Goal: Find specific page/section: Find specific page/section

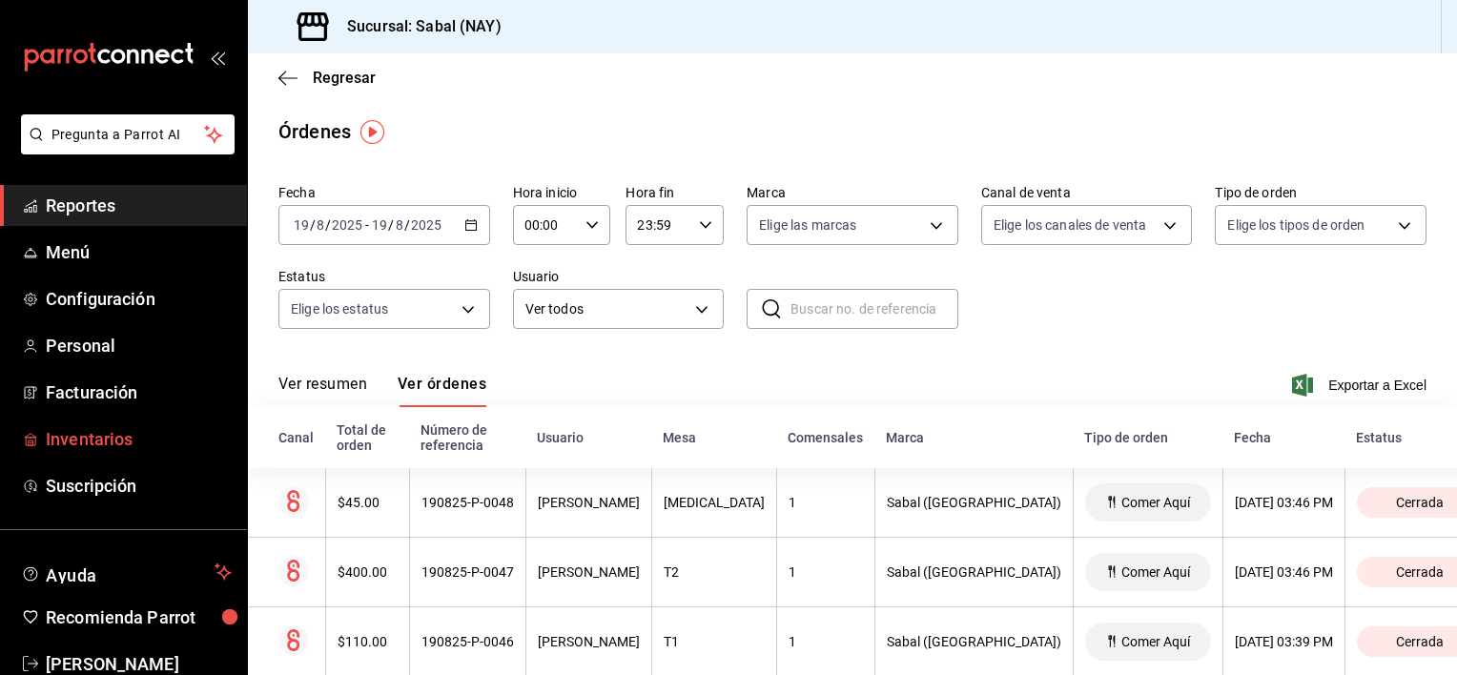
click at [103, 443] on span "Inventarios" at bounding box center [139, 439] width 186 height 26
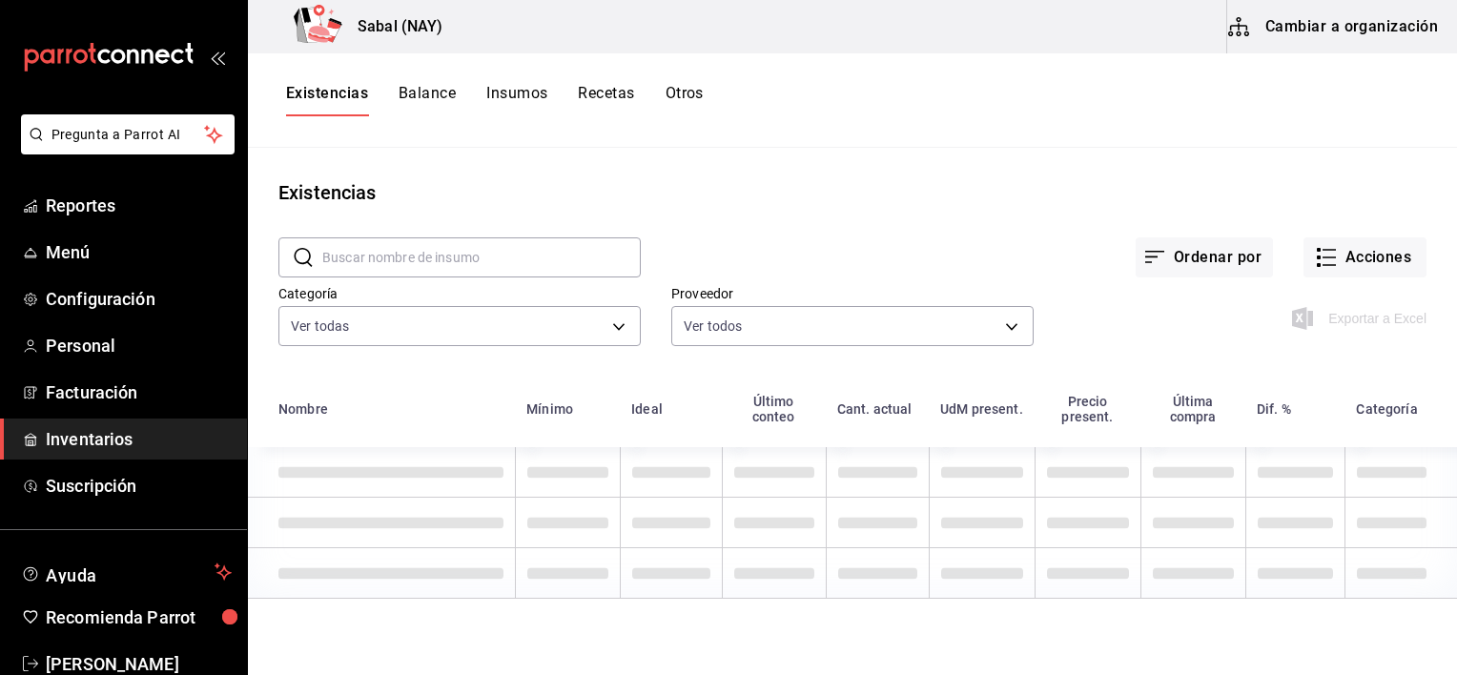
click at [697, 89] on button "Otros" at bounding box center [684, 100] width 38 height 32
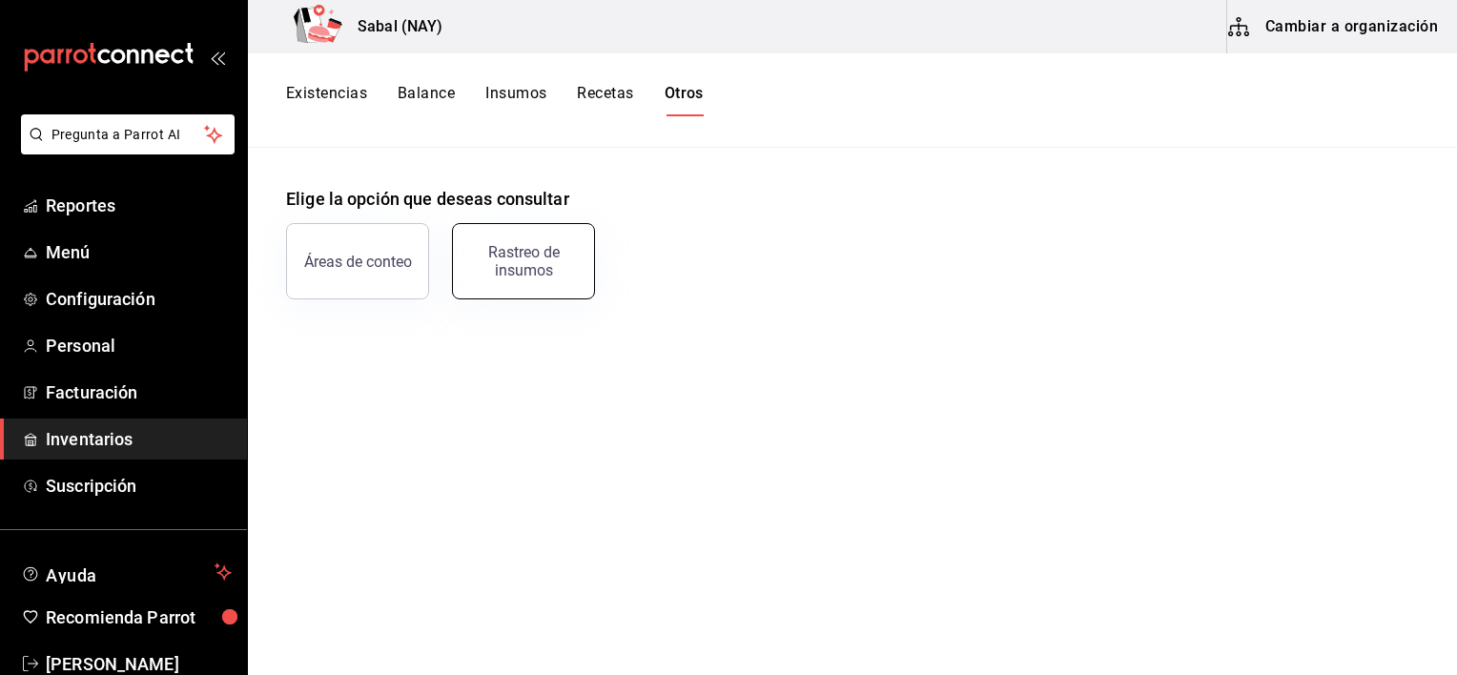
click at [522, 265] on div "Rastreo de insumos" at bounding box center [523, 261] width 118 height 36
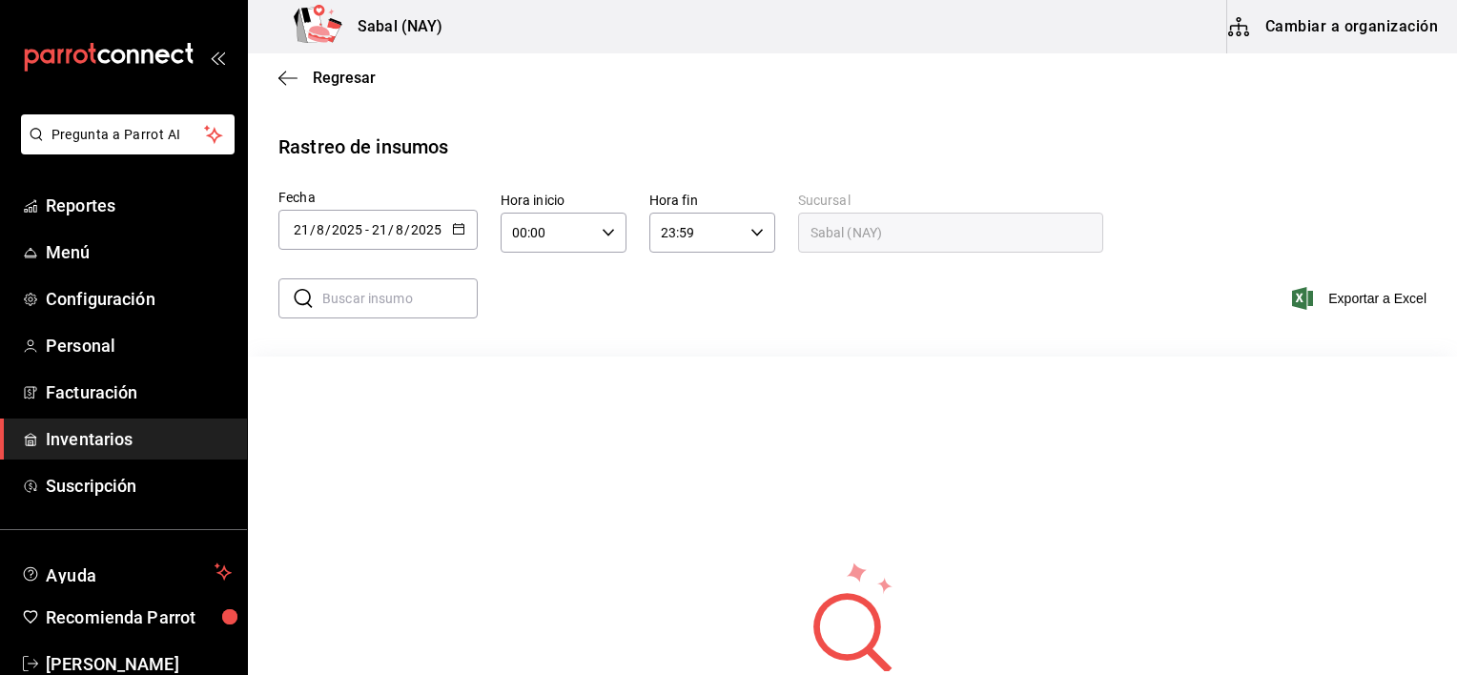
click at [453, 229] on icon "button" at bounding box center [458, 228] width 13 height 13
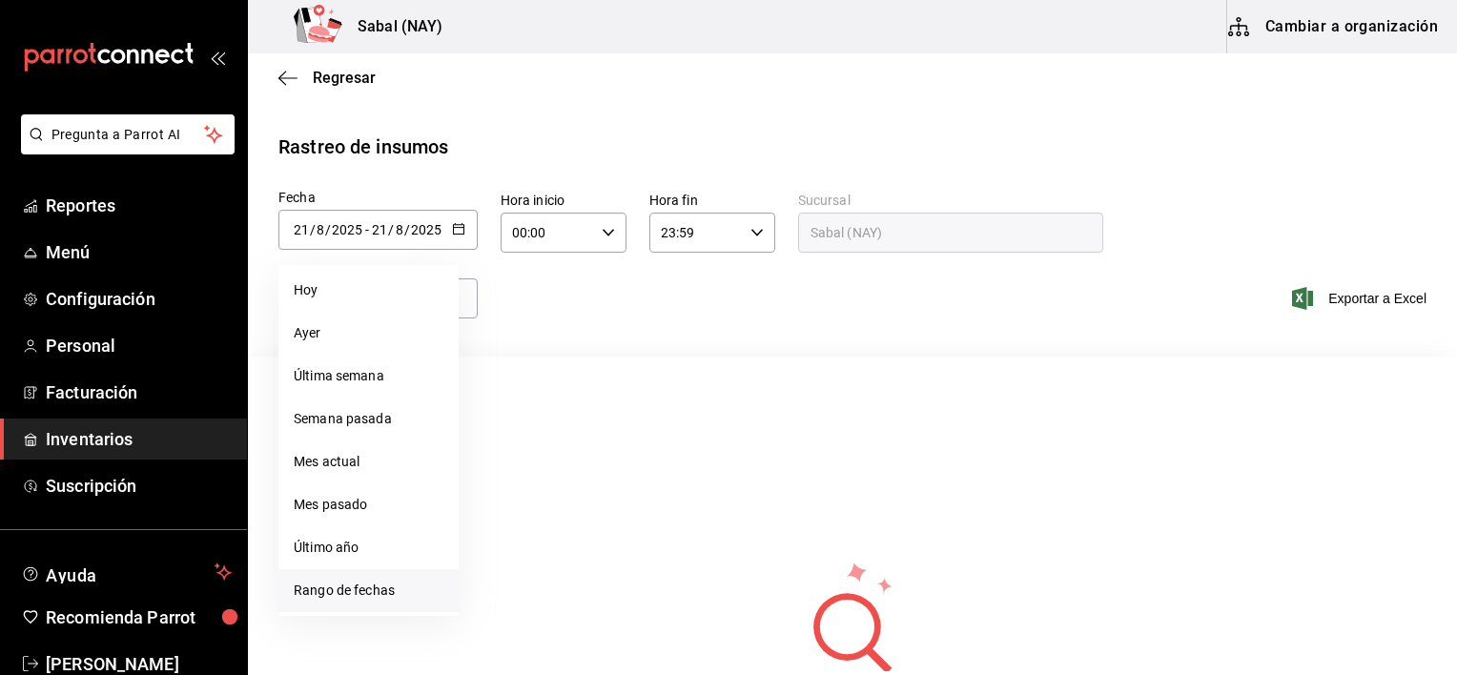
click at [325, 592] on li "Rango de fechas" at bounding box center [368, 590] width 180 height 43
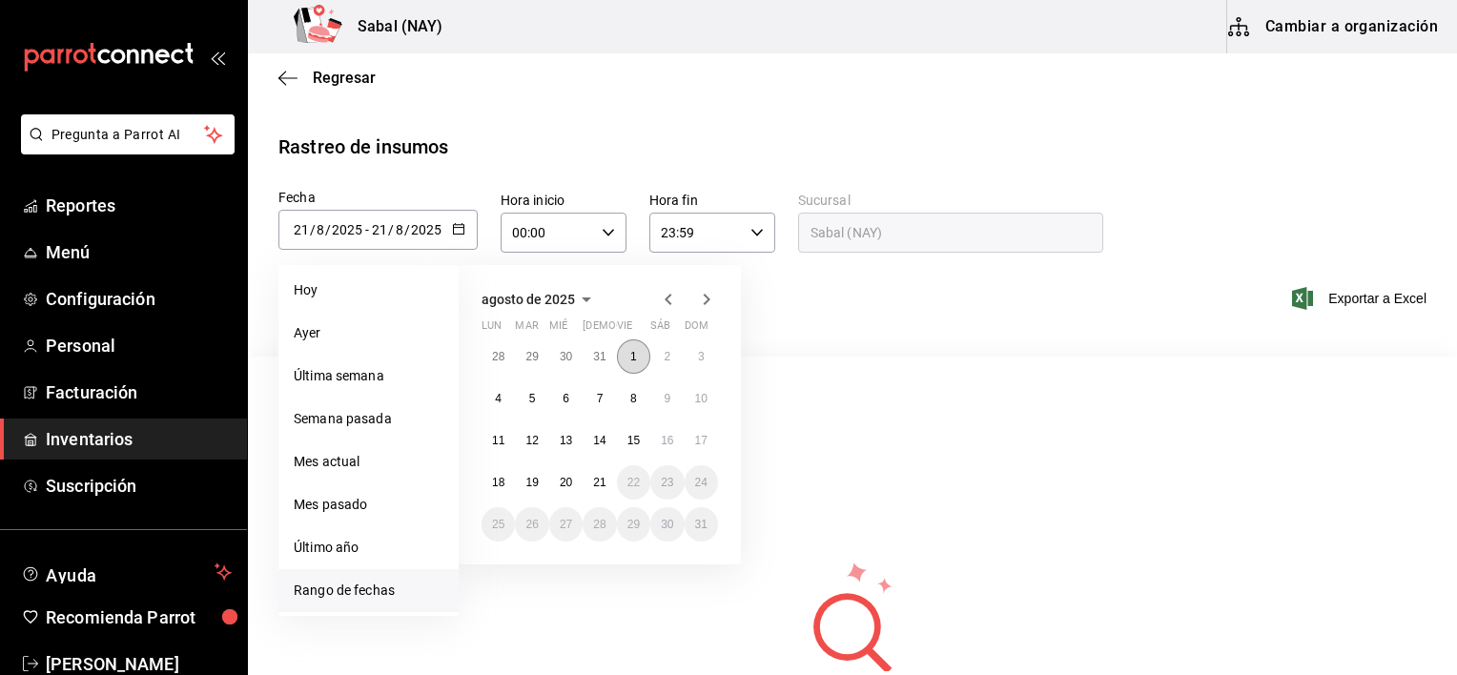
click at [638, 354] on button "1" at bounding box center [633, 356] width 33 height 34
click at [606, 490] on button "21" at bounding box center [598, 482] width 33 height 34
type input "[DATE]"
type input "1"
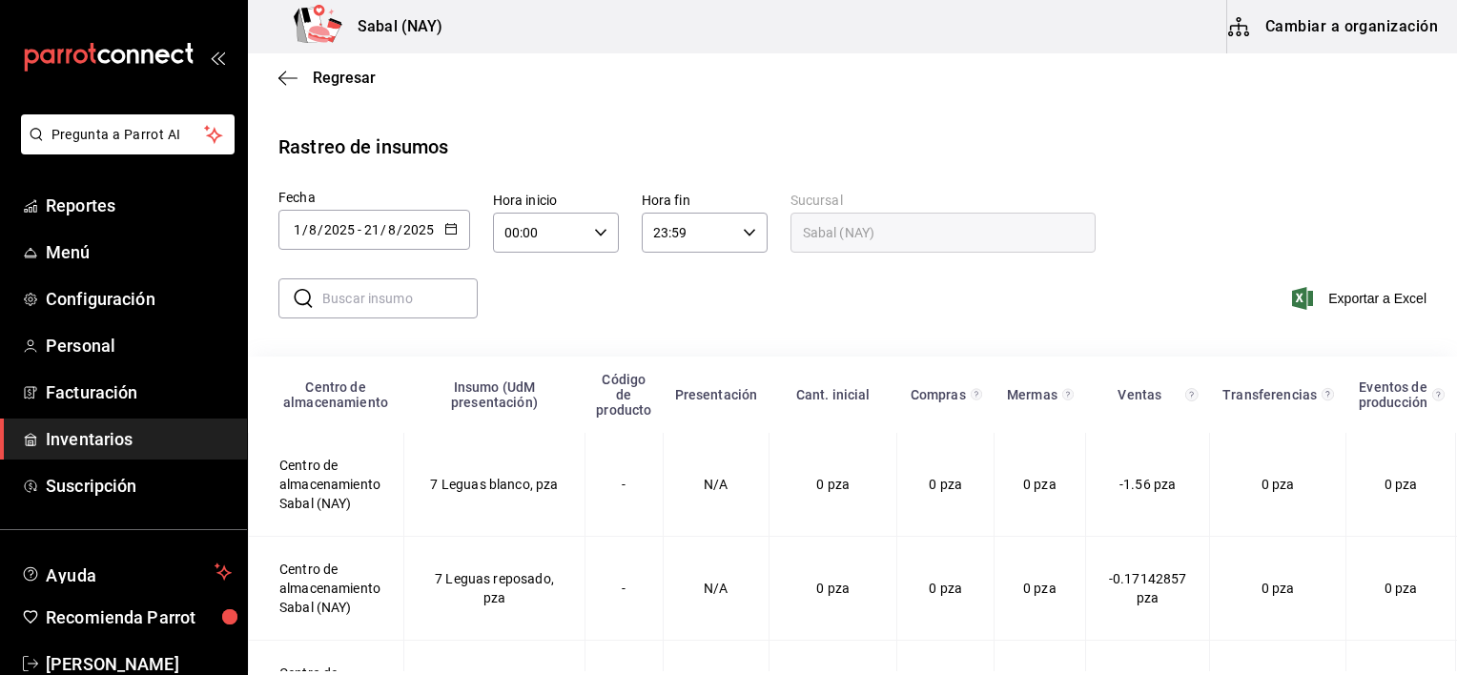
click at [398, 316] on input "text" at bounding box center [399, 298] width 155 height 38
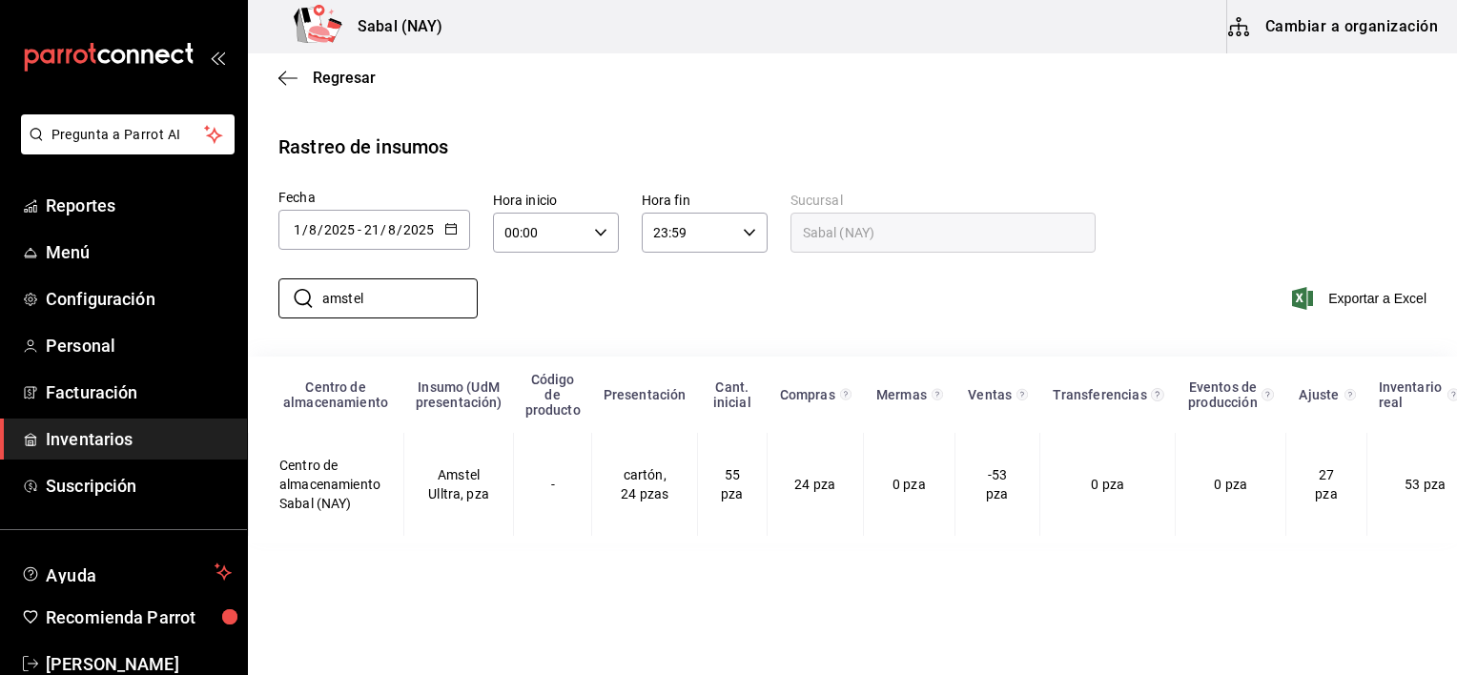
type input "Amstel"
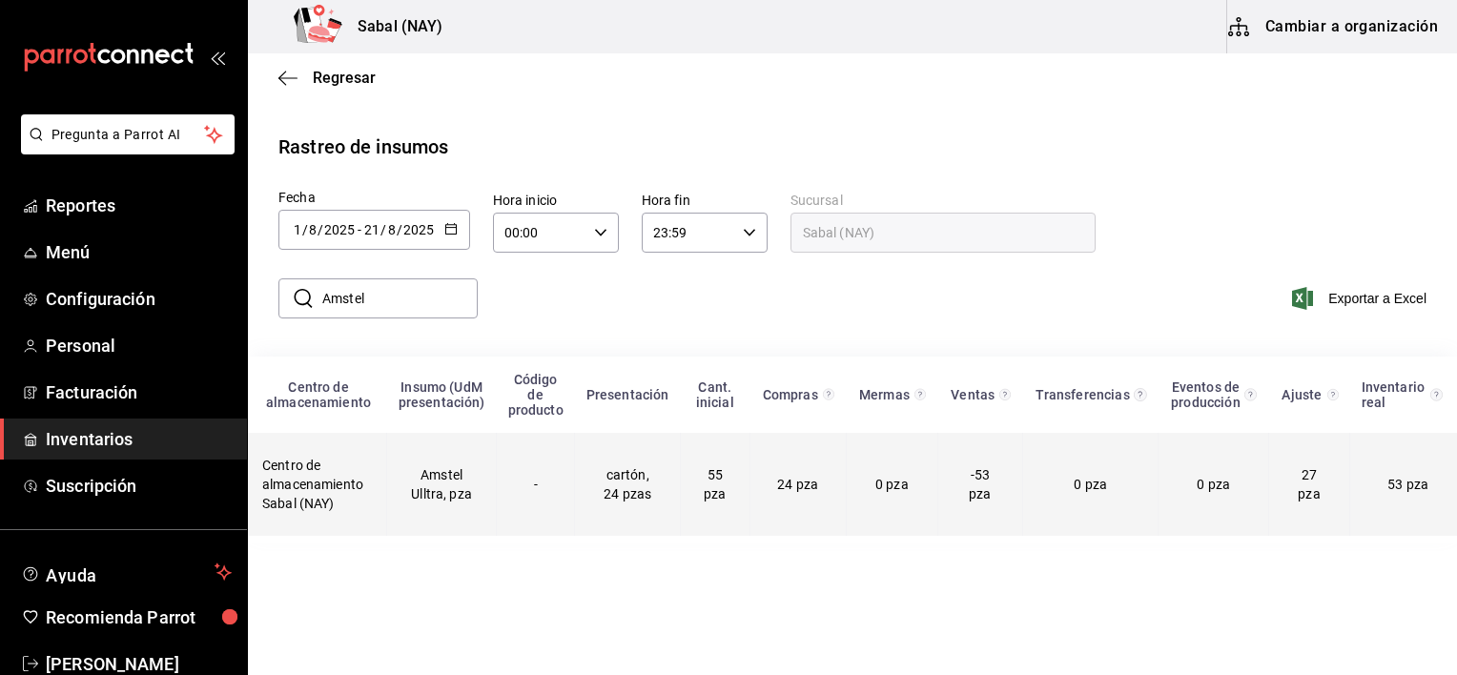
click at [918, 485] on td "0 pza" at bounding box center [892, 484] width 92 height 103
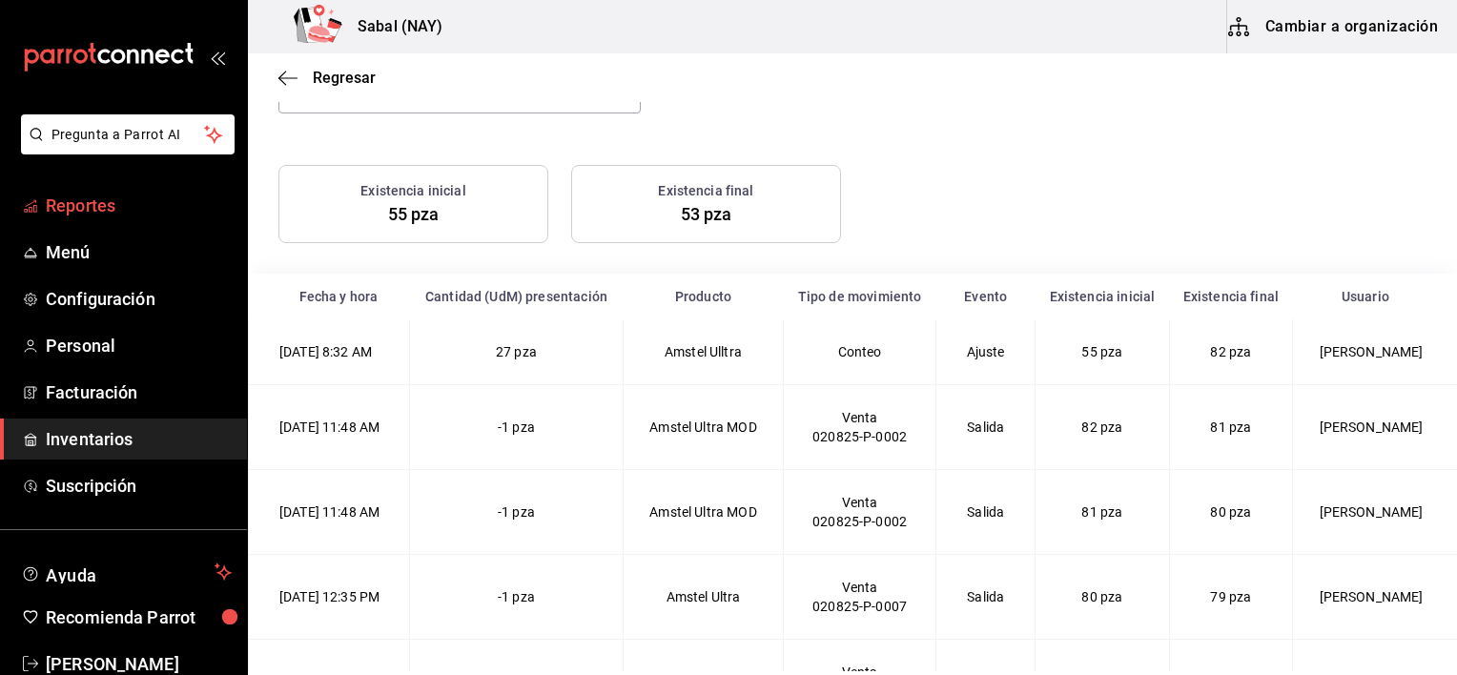
click at [122, 206] on span "Reportes" at bounding box center [139, 206] width 186 height 26
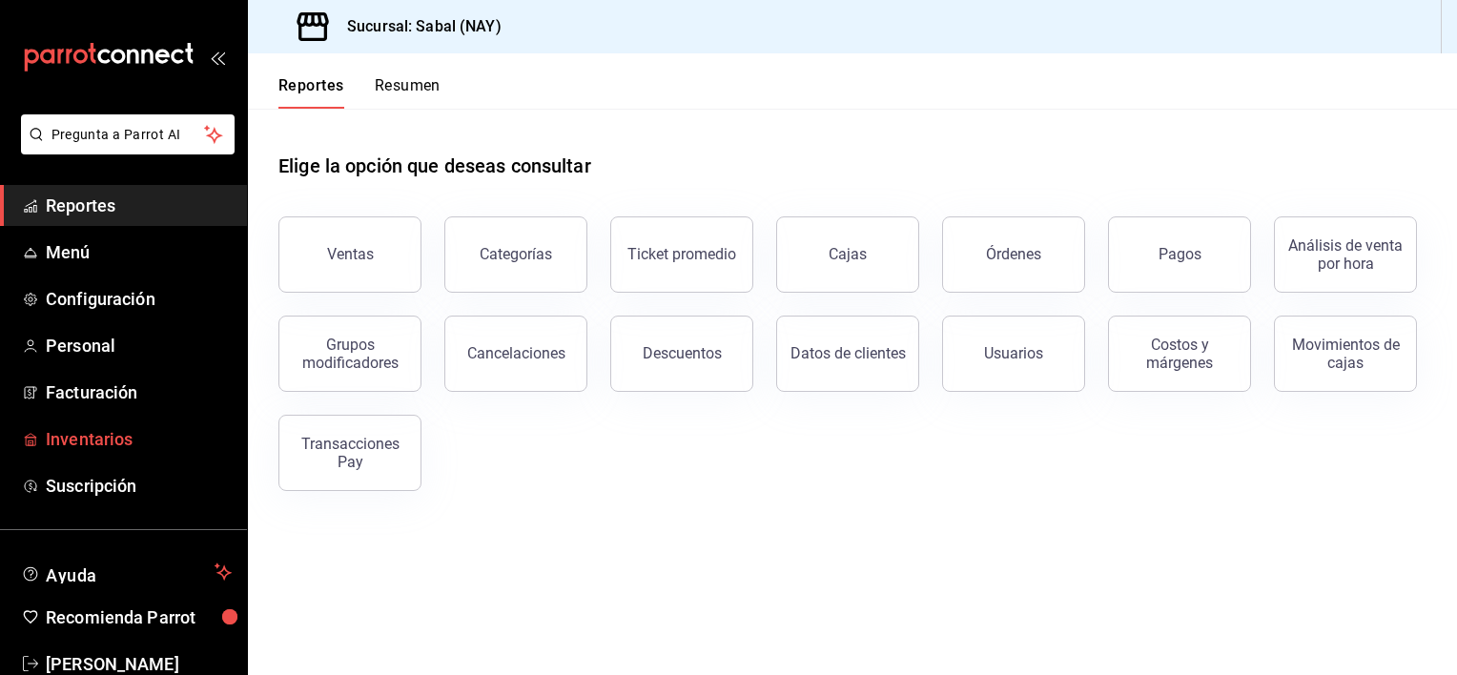
click at [71, 442] on span "Inventarios" at bounding box center [139, 439] width 186 height 26
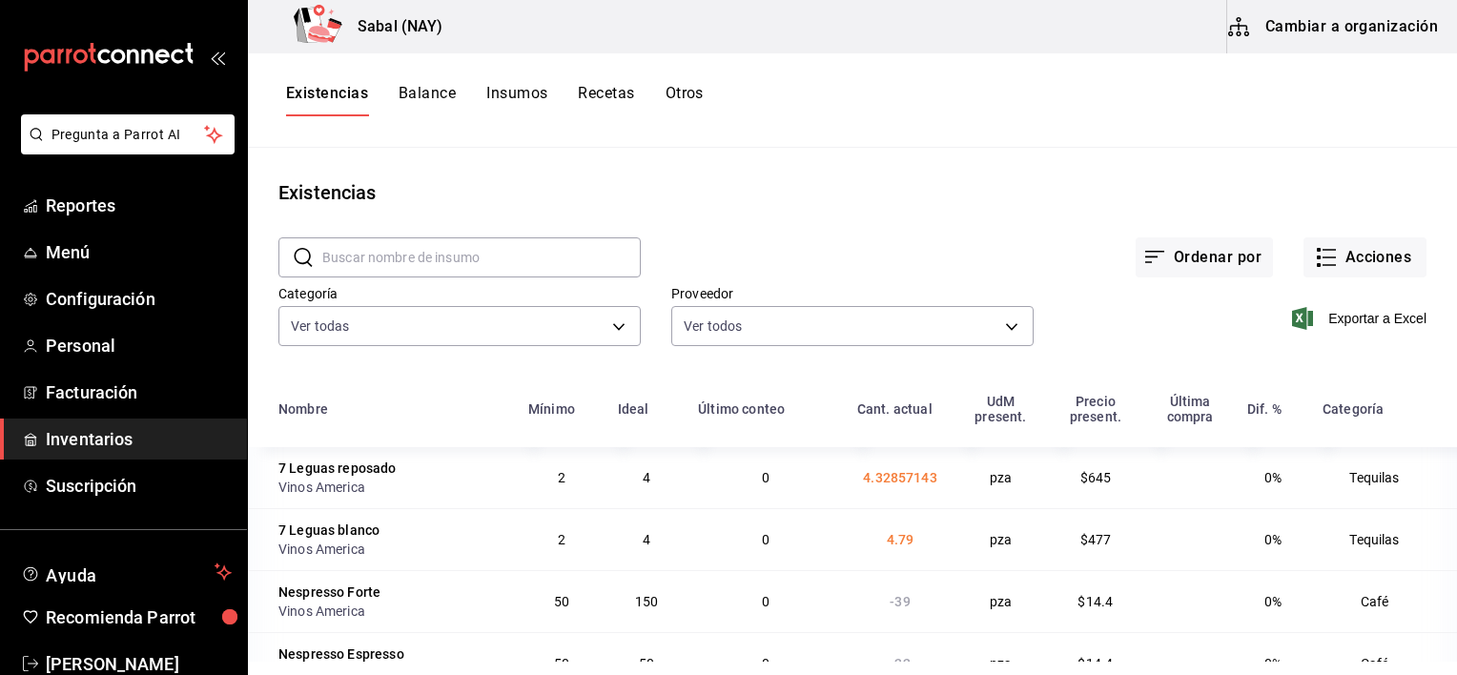
click at [691, 88] on button "Otros" at bounding box center [684, 100] width 38 height 32
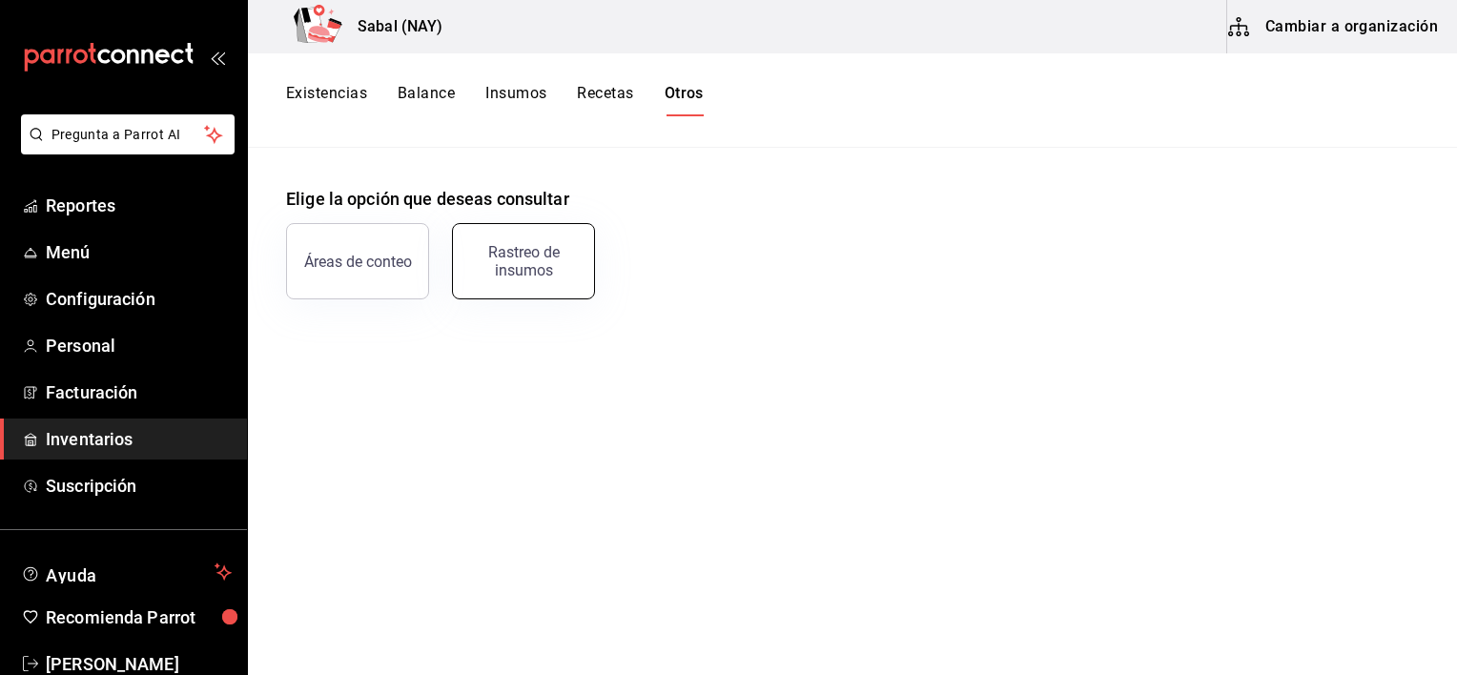
click at [578, 282] on button "Rastreo de insumos" at bounding box center [523, 261] width 143 height 76
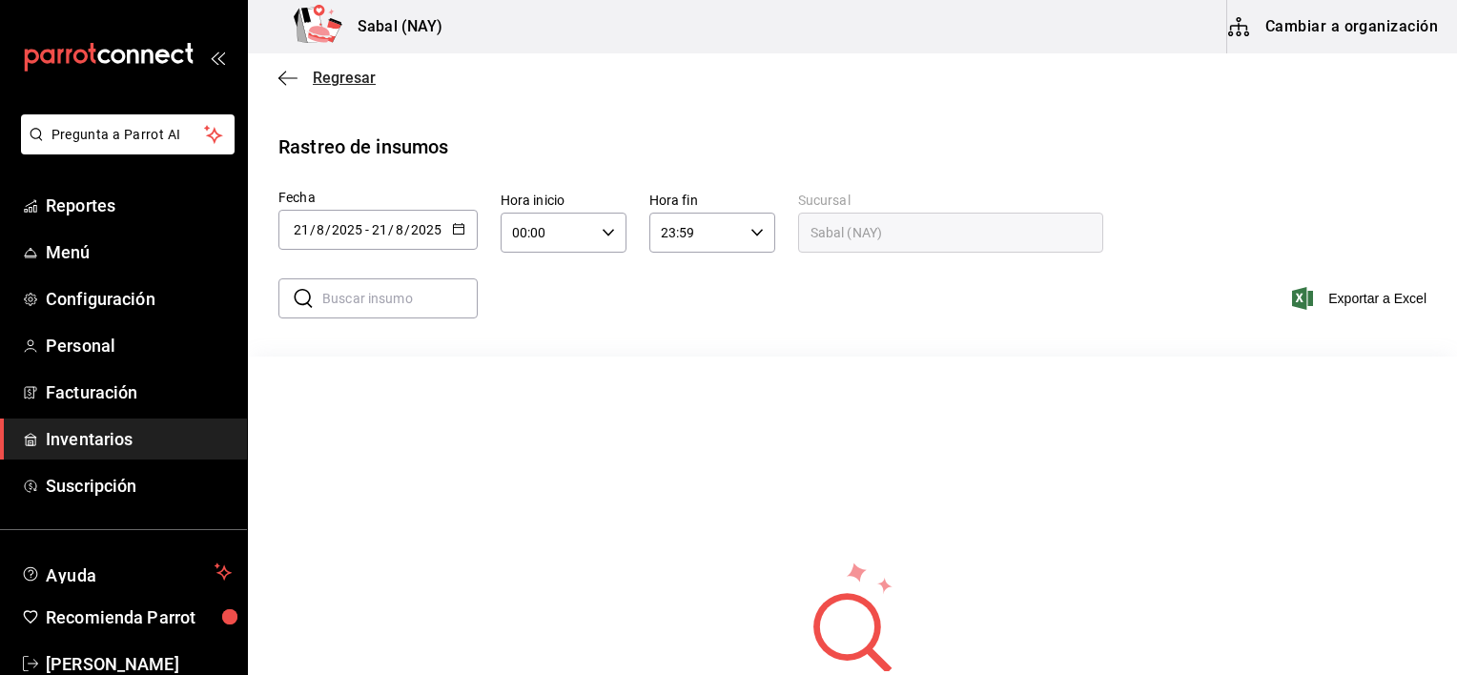
click at [289, 83] on icon "button" at bounding box center [287, 78] width 19 height 17
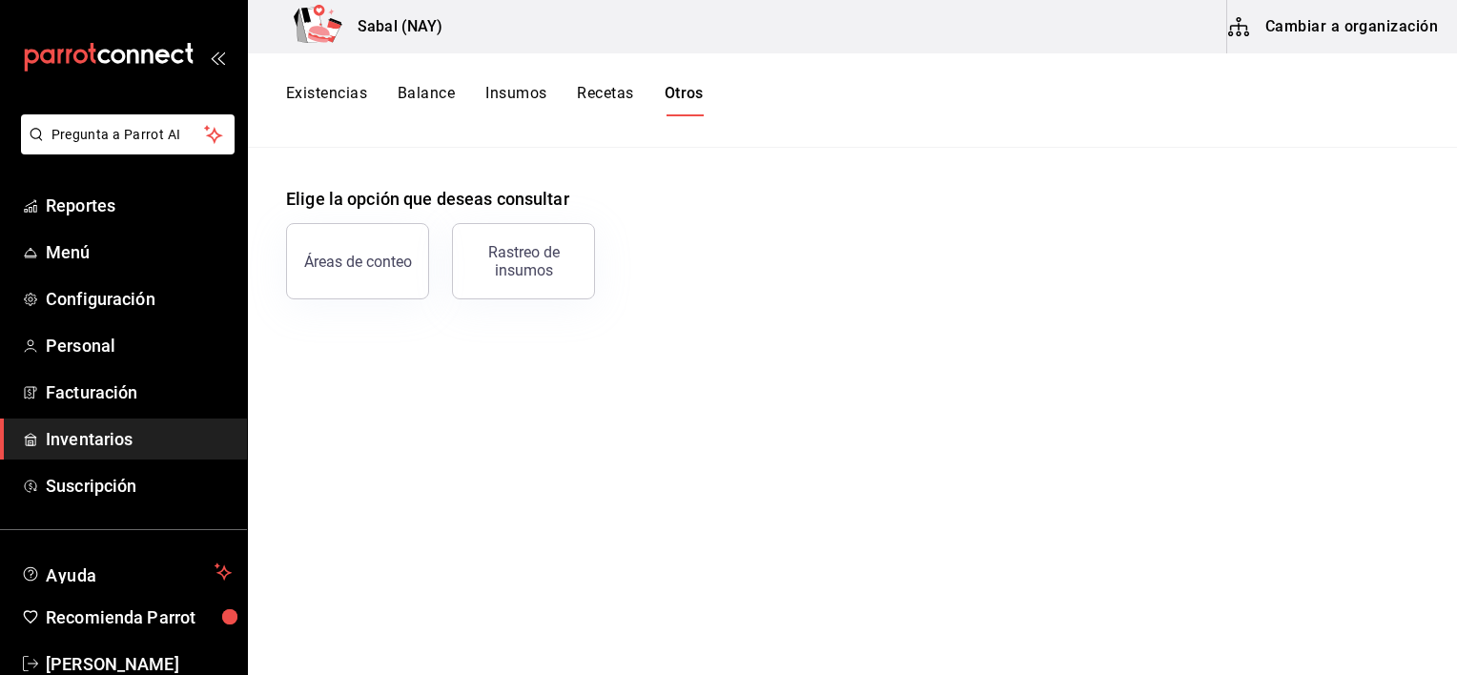
click at [69, 437] on span "Inventarios" at bounding box center [139, 439] width 186 height 26
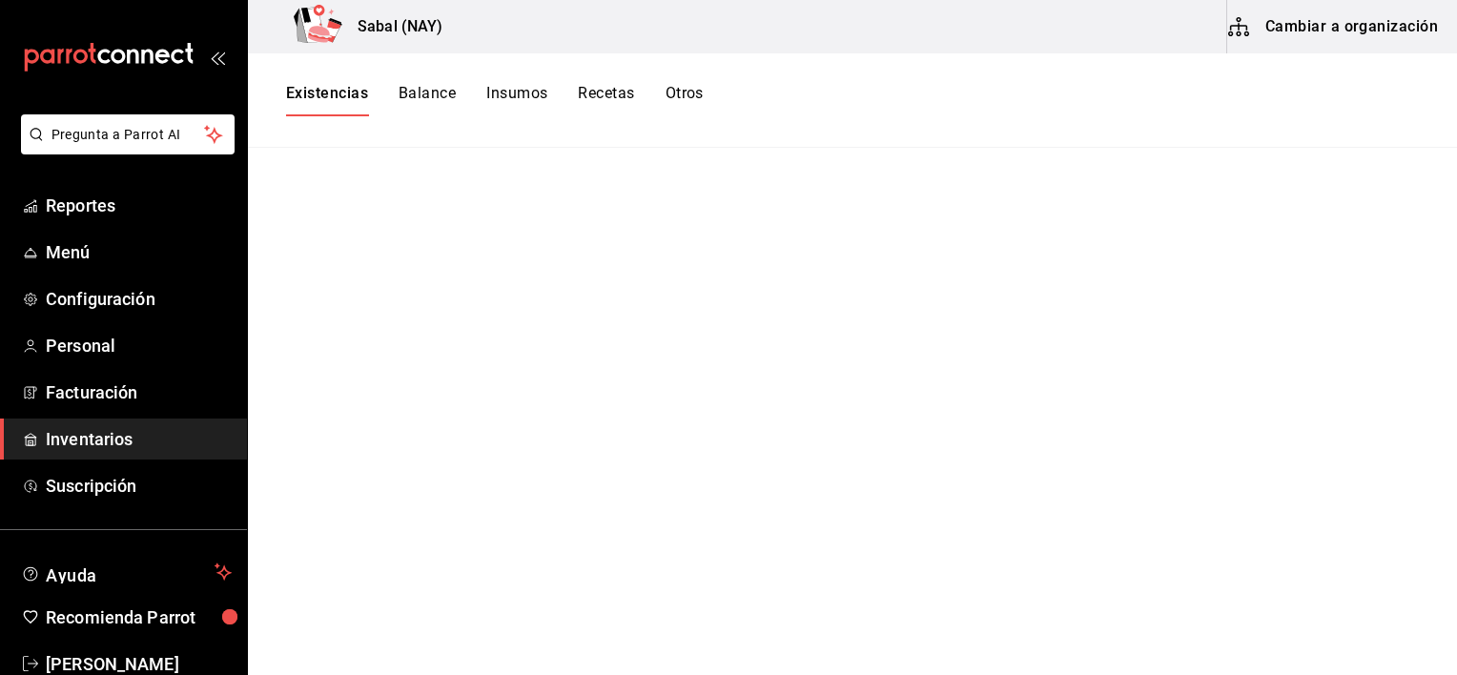
click at [686, 96] on button "Otros" at bounding box center [684, 100] width 38 height 32
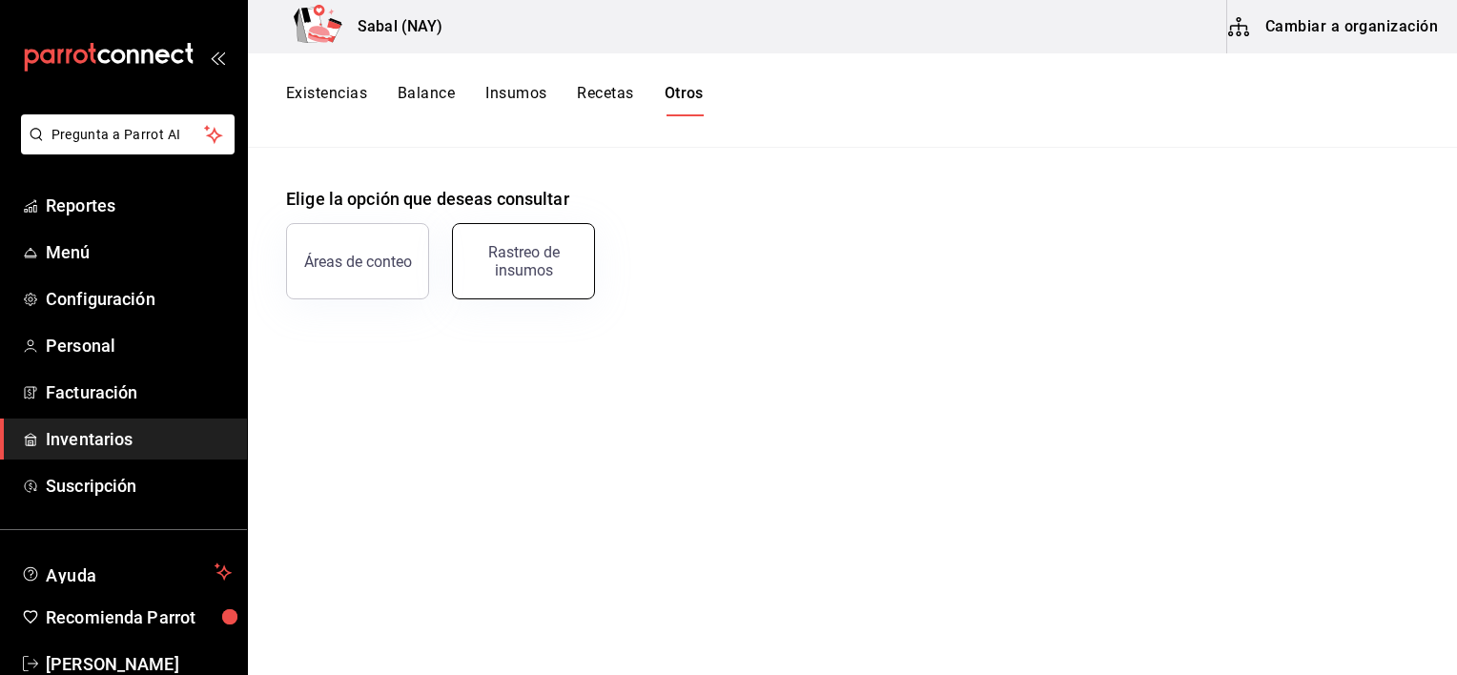
click at [545, 265] on div "Rastreo de insumos" at bounding box center [523, 261] width 118 height 36
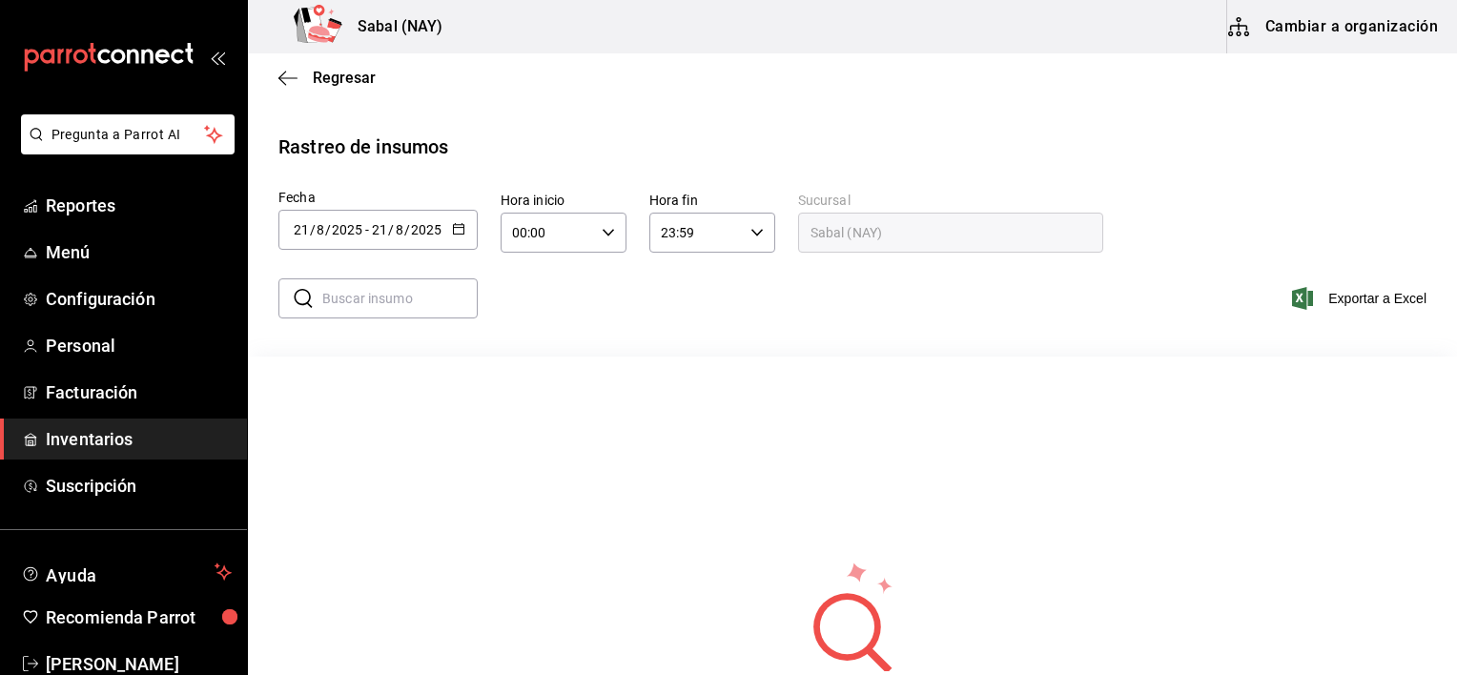
click at [91, 445] on span "Inventarios" at bounding box center [139, 439] width 186 height 26
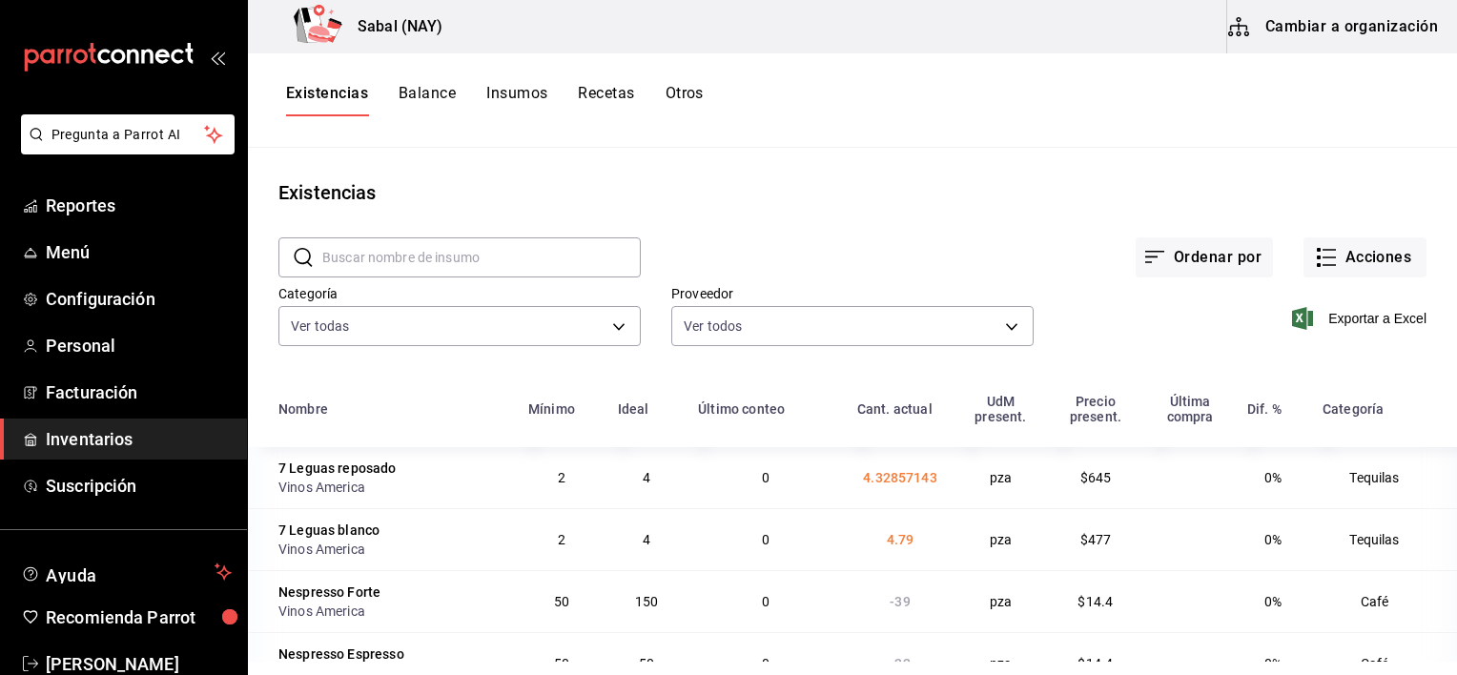
click at [618, 94] on button "Recetas" at bounding box center [606, 100] width 56 height 32
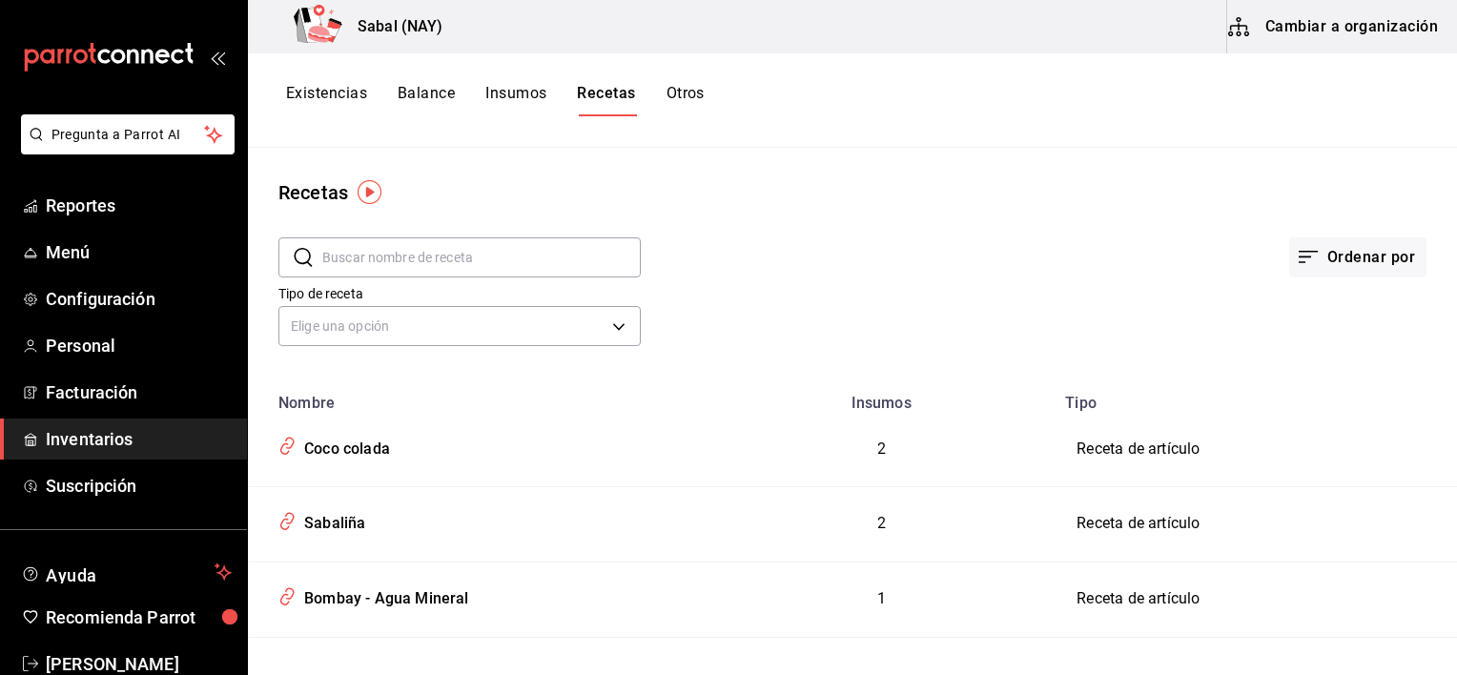
click at [1319, 34] on button "Cambiar a organización" at bounding box center [1334, 26] width 214 height 53
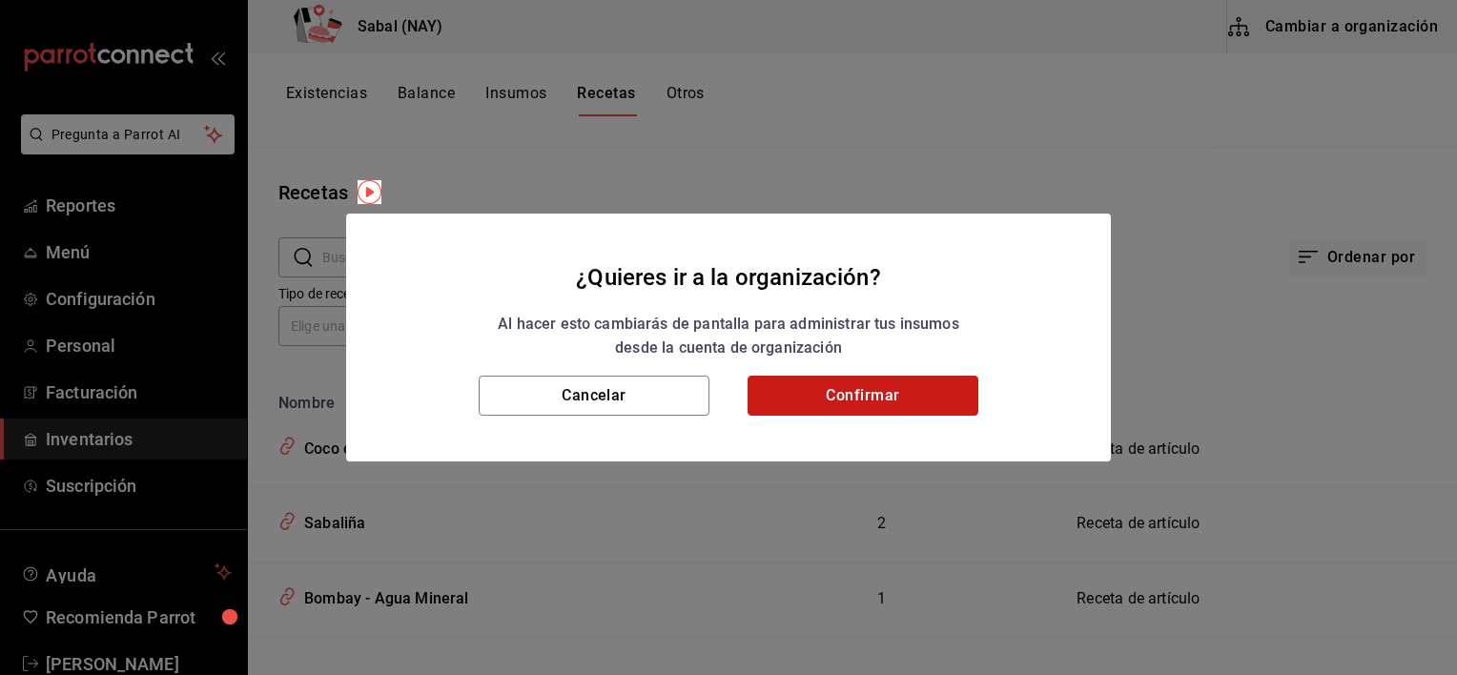
click at [870, 385] on button "Confirmar" at bounding box center [862, 396] width 231 height 40
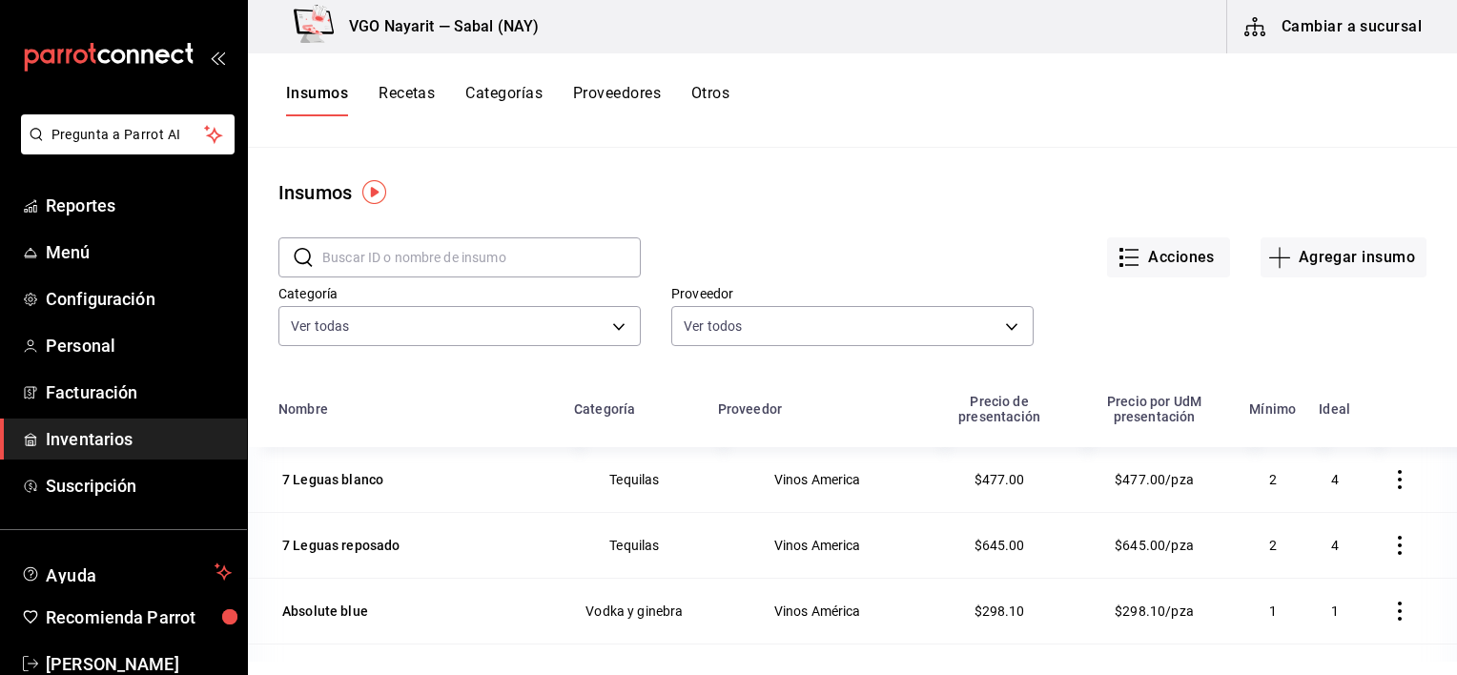
click at [513, 263] on input "text" at bounding box center [481, 257] width 318 height 38
click at [398, 100] on button "Recetas" at bounding box center [406, 100] width 56 height 32
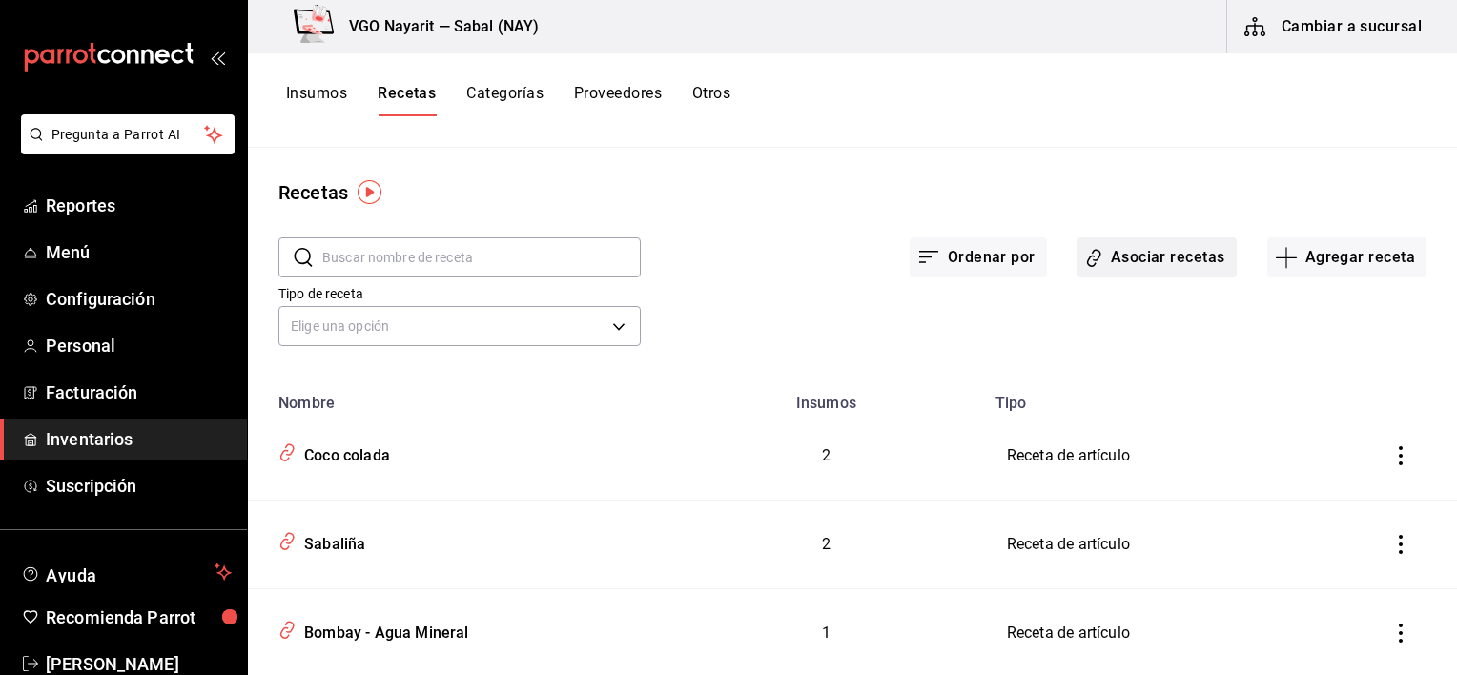
click at [1126, 270] on button "Asociar recetas" at bounding box center [1156, 257] width 159 height 40
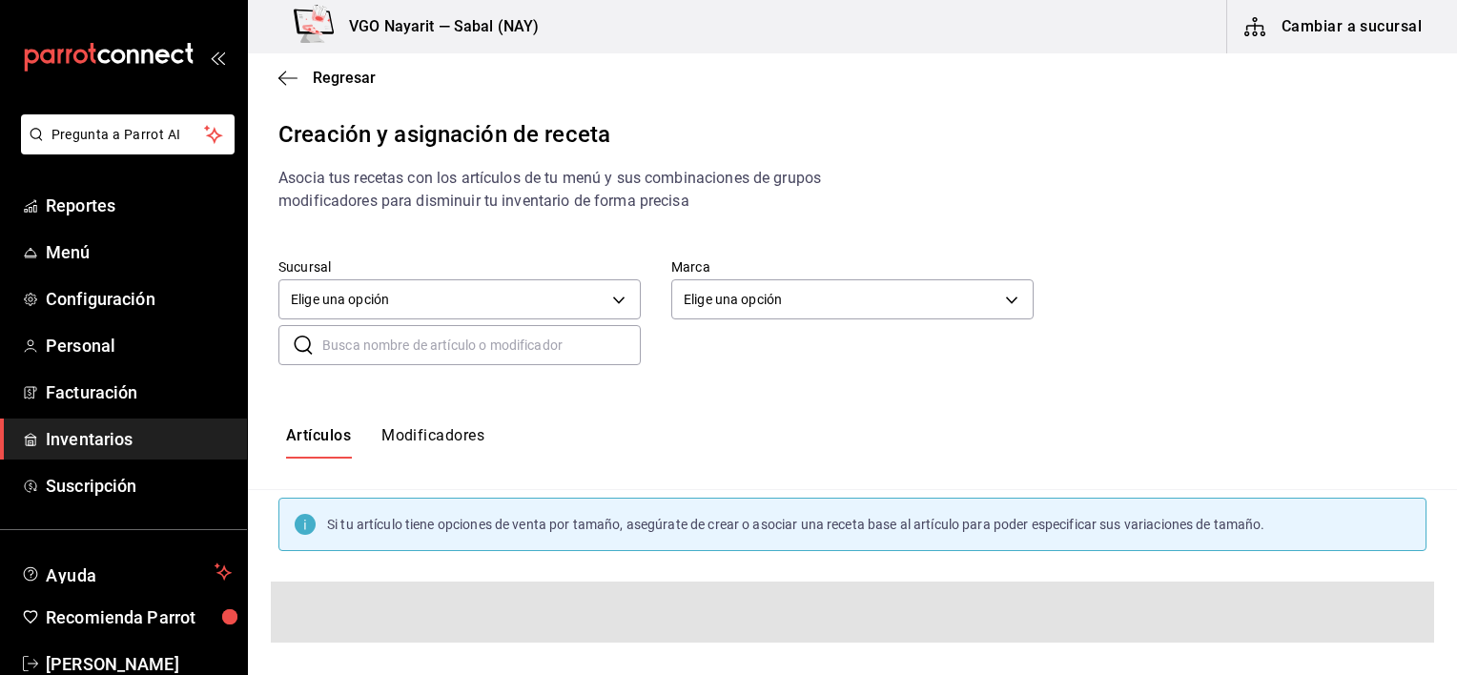
click at [463, 439] on button "Modificadores" at bounding box center [432, 442] width 103 height 32
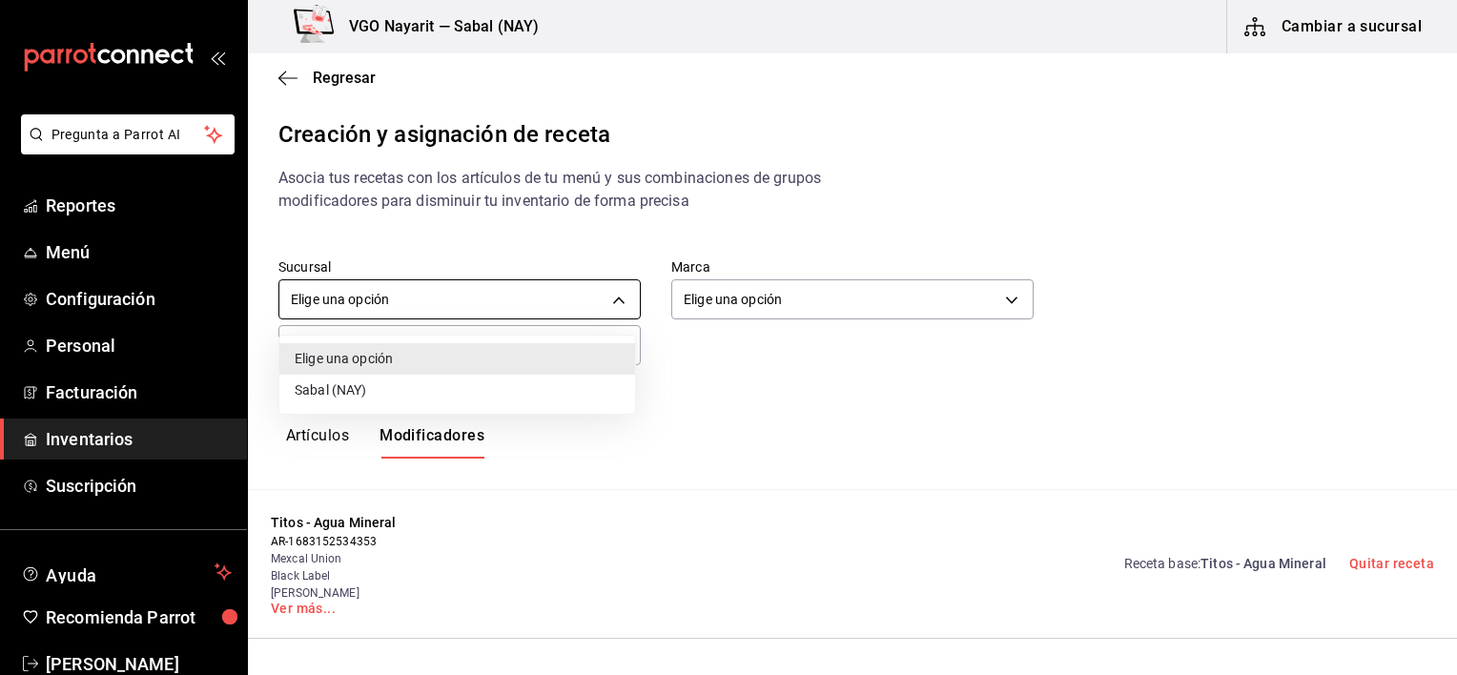
click at [541, 299] on body "Pregunta a Parrot AI Reportes Menú Configuración Personal Facturación Inventari…" at bounding box center [728, 321] width 1457 height 643
click at [372, 391] on li "Sabal (NAY)" at bounding box center [457, 390] width 356 height 31
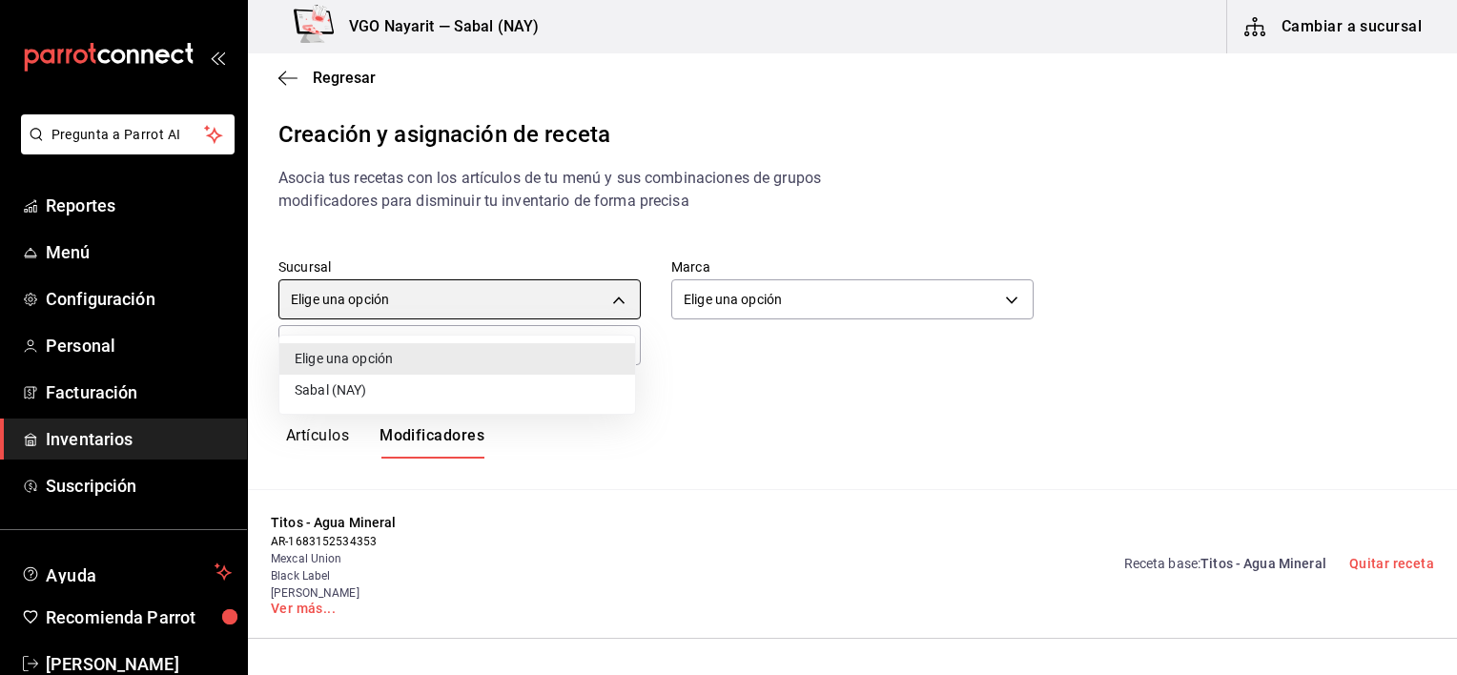
type input "2aba2e4c-8955-4624-a76a-6219a8a60d9c"
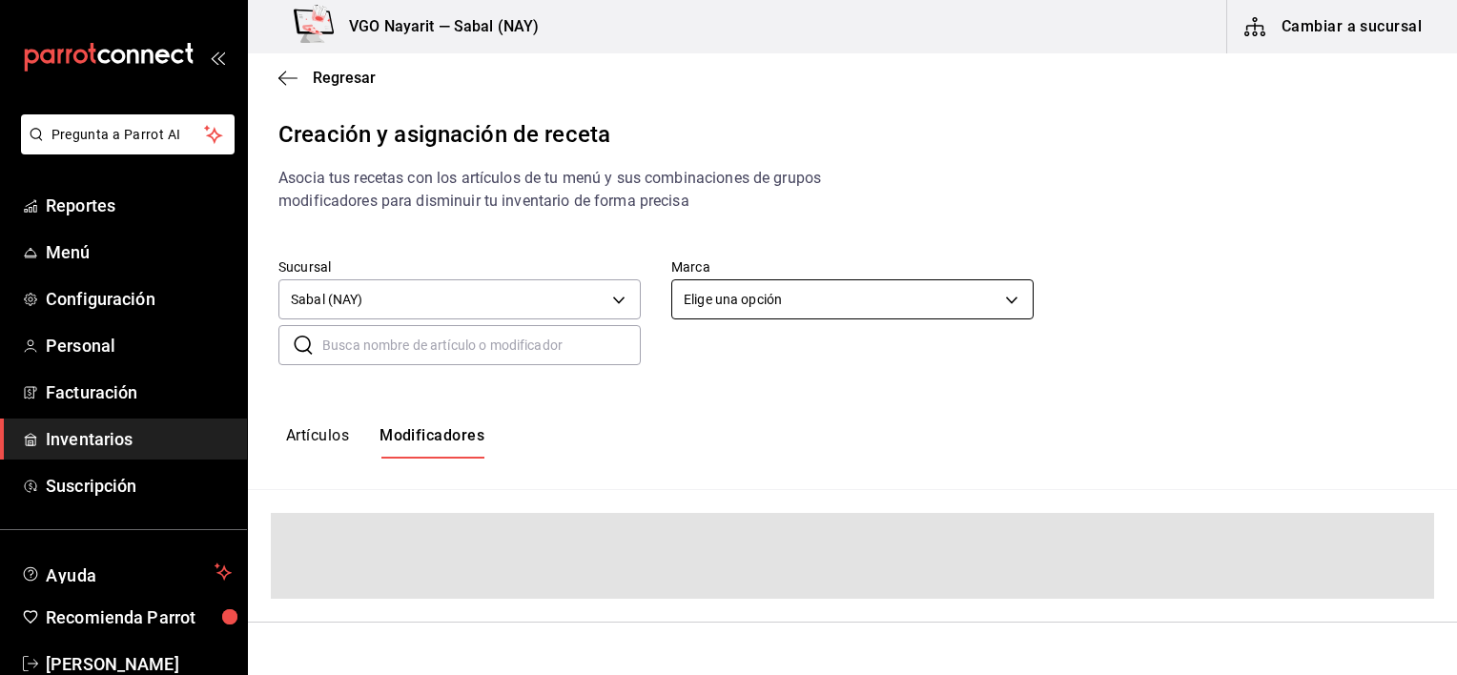
click at [749, 312] on body "Pregunta a Parrot AI Reportes Menú Configuración Personal Facturación Inventari…" at bounding box center [728, 321] width 1457 height 643
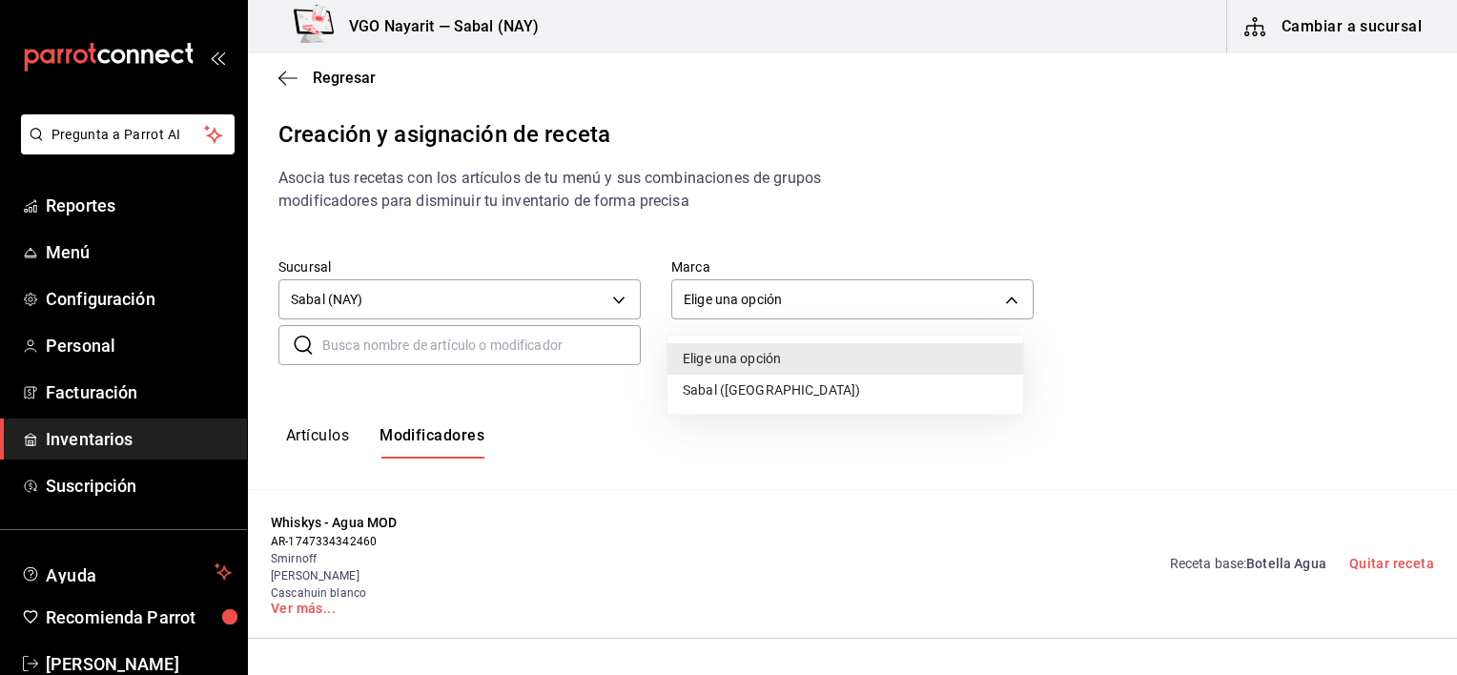
click at [736, 404] on li "Sabal ([GEOGRAPHIC_DATA])" at bounding box center [845, 390] width 356 height 31
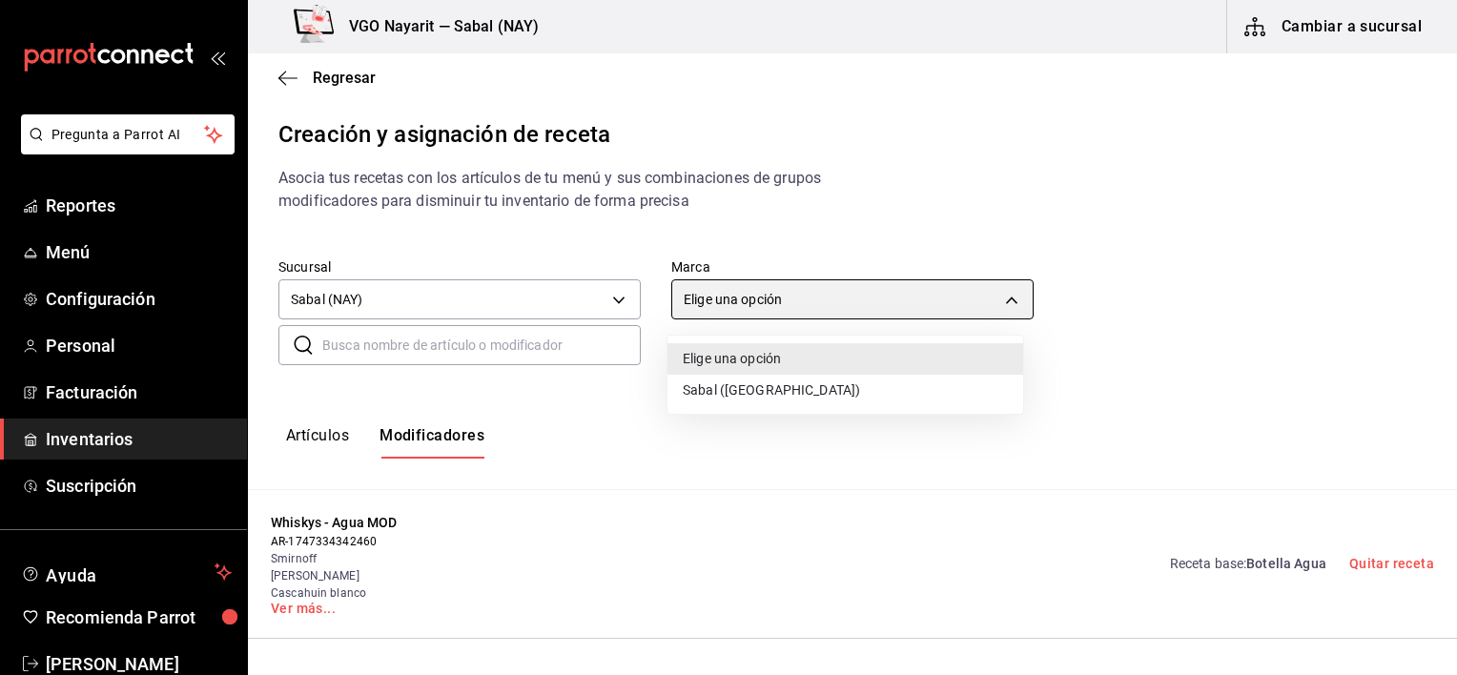
type input "7bb9fc4a-963e-4e00-9402-9ac56289446f"
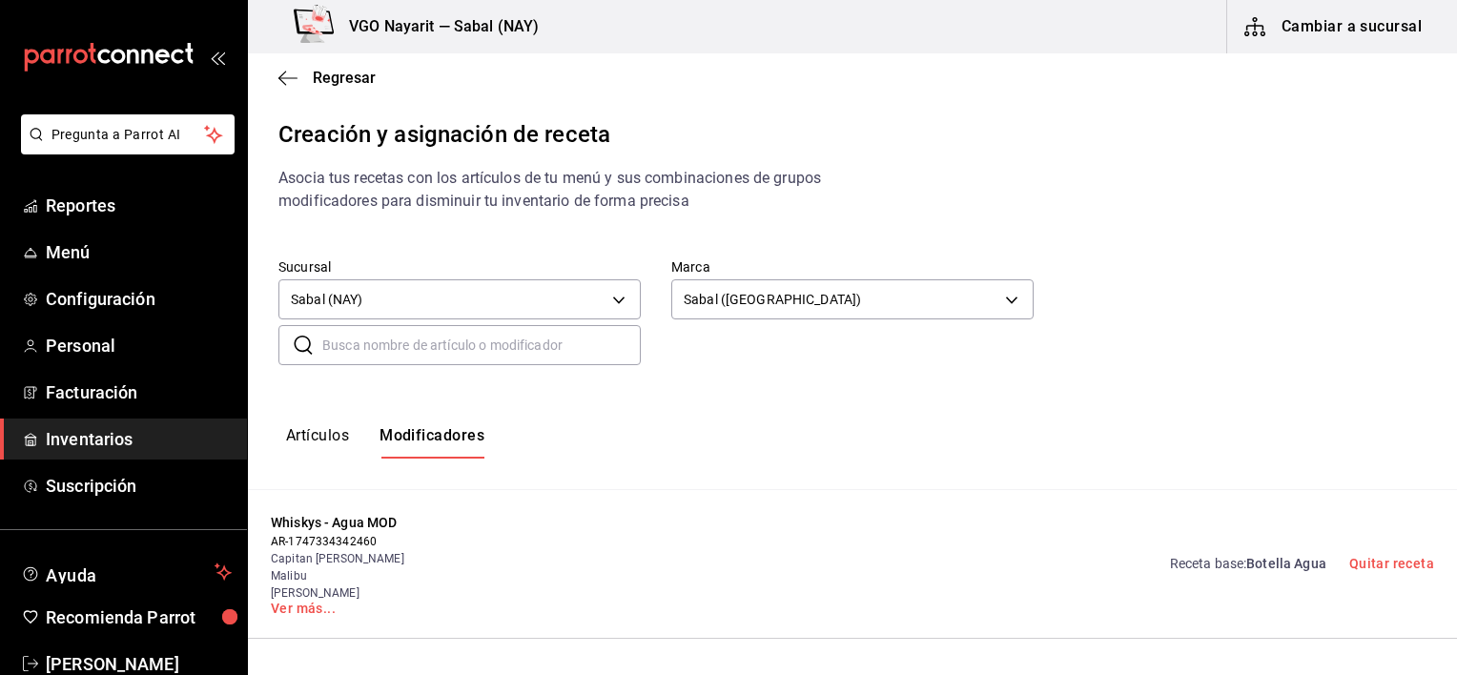
click at [466, 358] on input "text" at bounding box center [481, 345] width 318 height 38
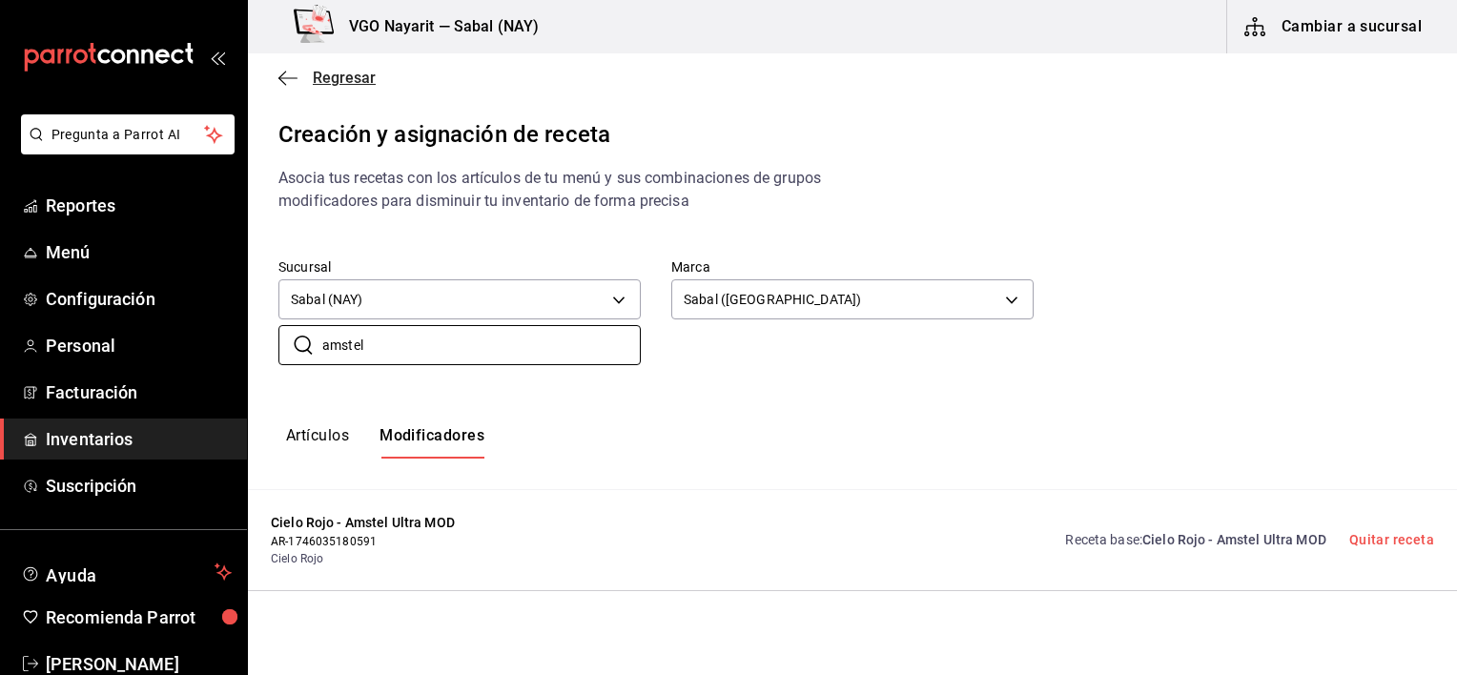
type input "amstel"
click at [288, 76] on icon "button" at bounding box center [287, 78] width 19 height 17
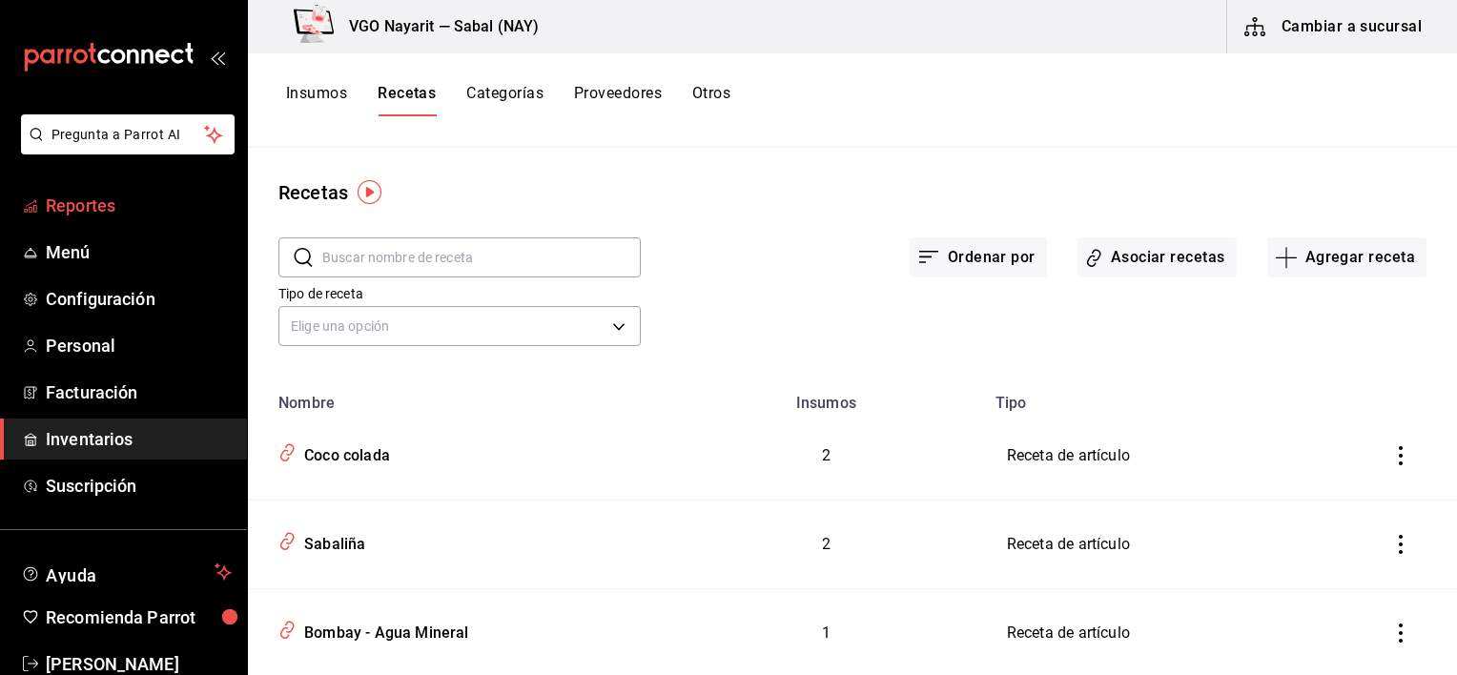
click at [82, 214] on span "Reportes" at bounding box center [139, 206] width 186 height 26
